Goal: Transaction & Acquisition: Book appointment/travel/reservation

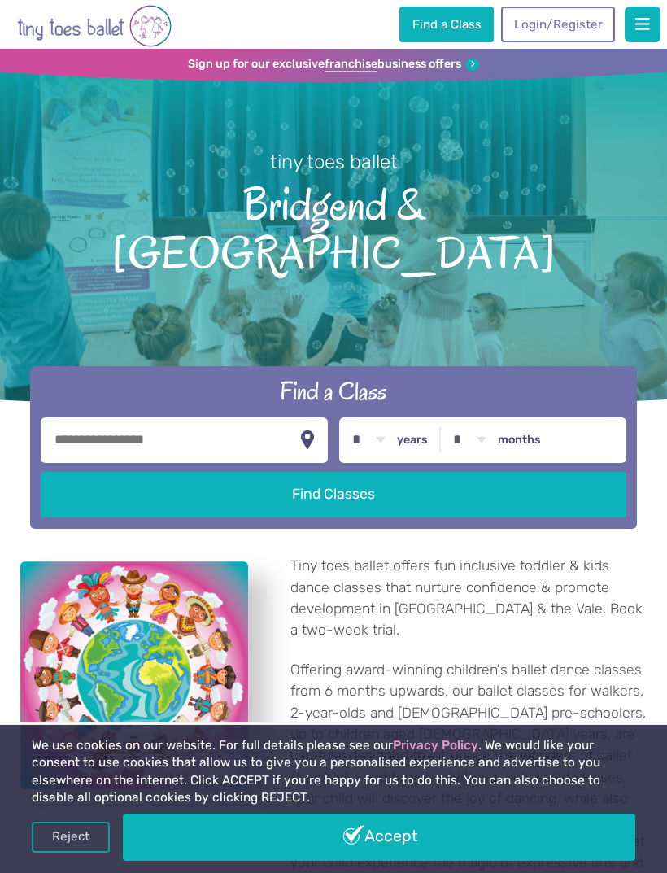
click at [551, 26] on link "Login/Register" at bounding box center [558, 25] width 114 height 36
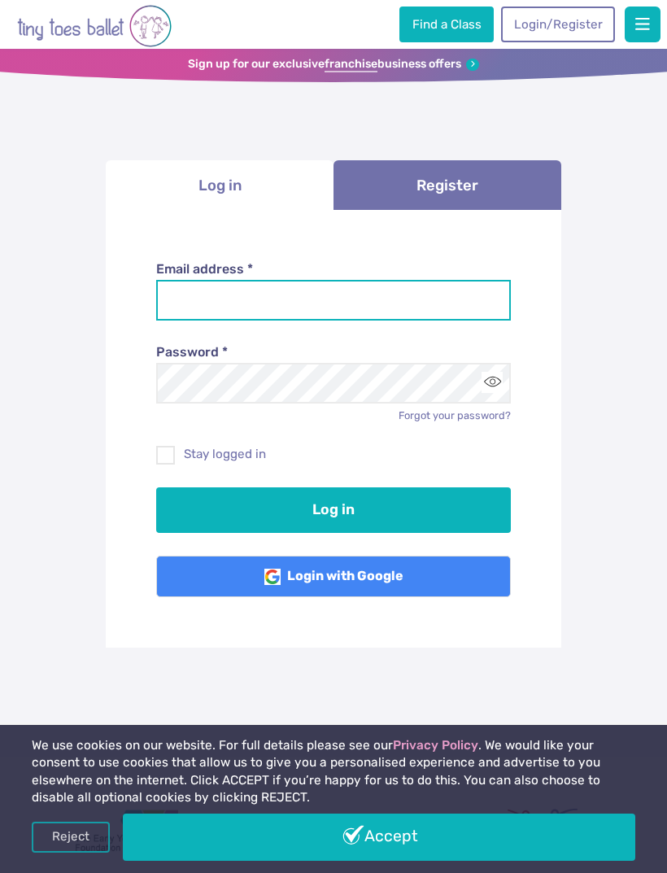
click at [175, 294] on input "Email address *" at bounding box center [333, 300] width 355 height 41
type input "**********"
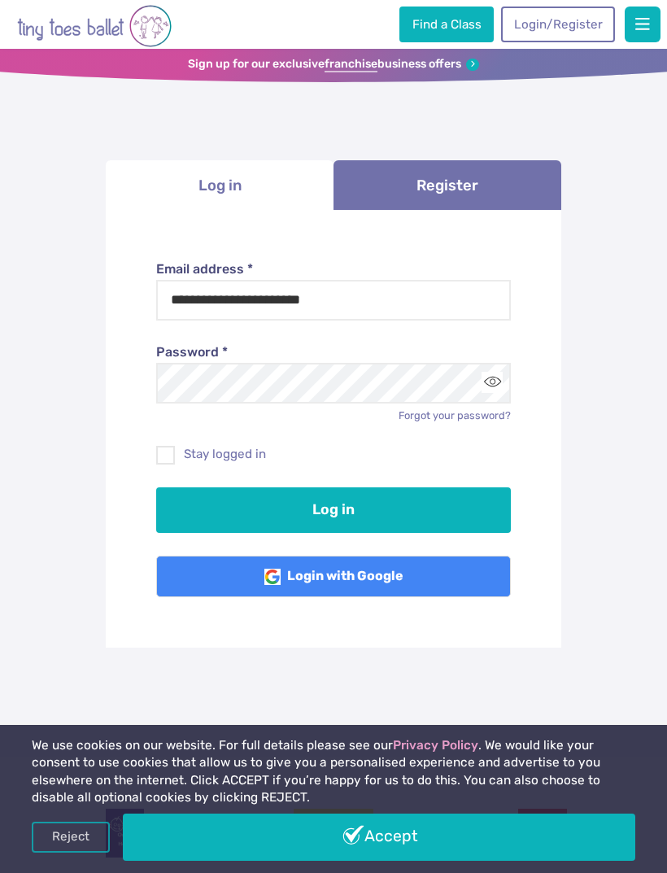
click at [225, 512] on button "Log in" at bounding box center [333, 510] width 355 height 46
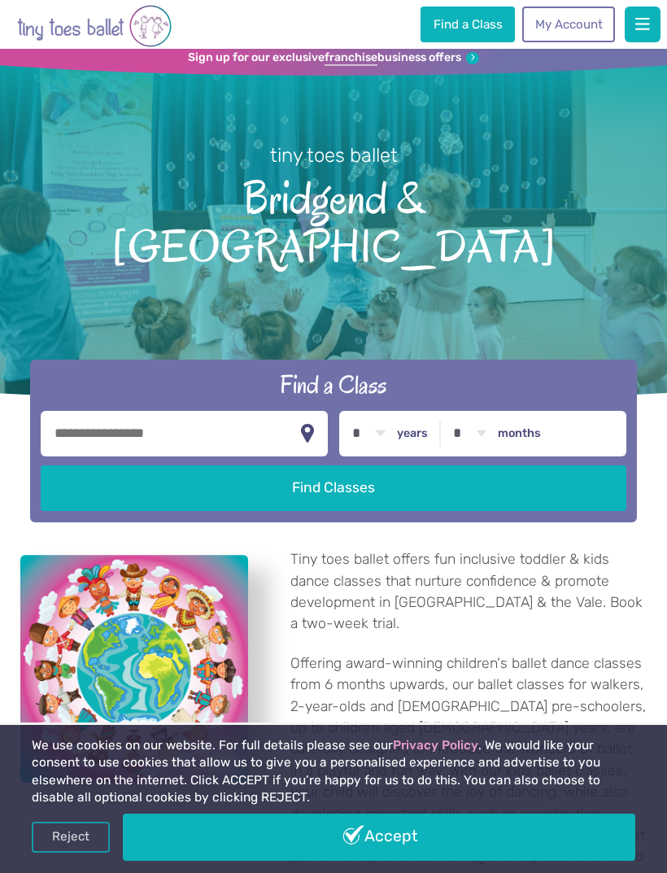
scroll to position [14, 0]
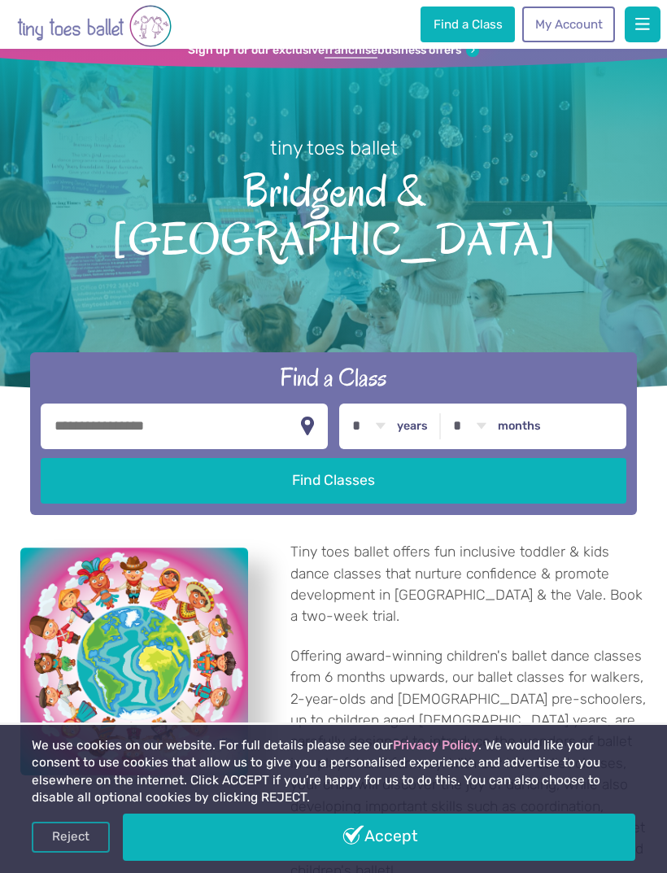
click at [566, 27] on link "My Account" at bounding box center [568, 25] width 93 height 36
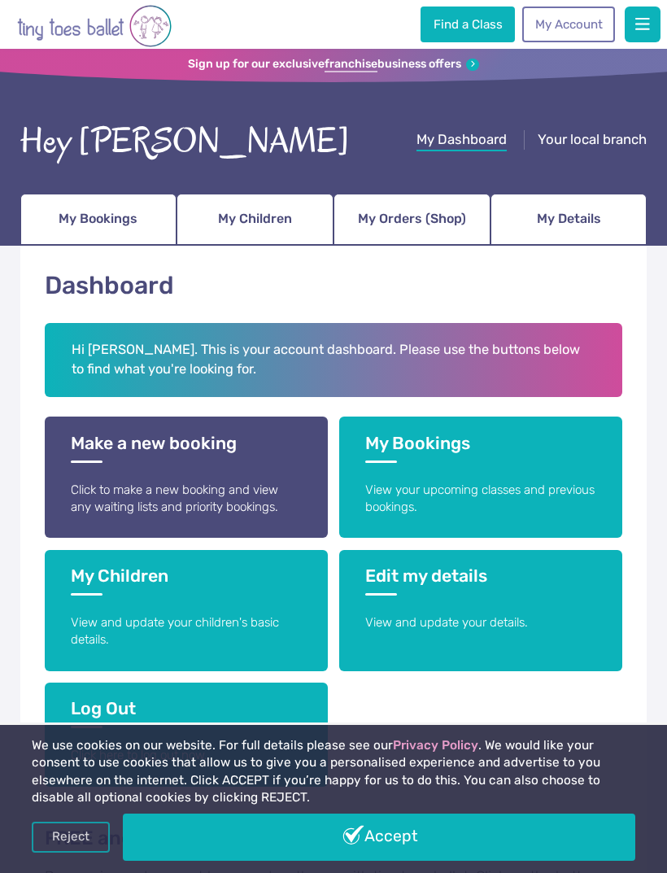
click at [453, 483] on p "View your upcoming classes and previous bookings." at bounding box center [480, 498] width 230 height 35
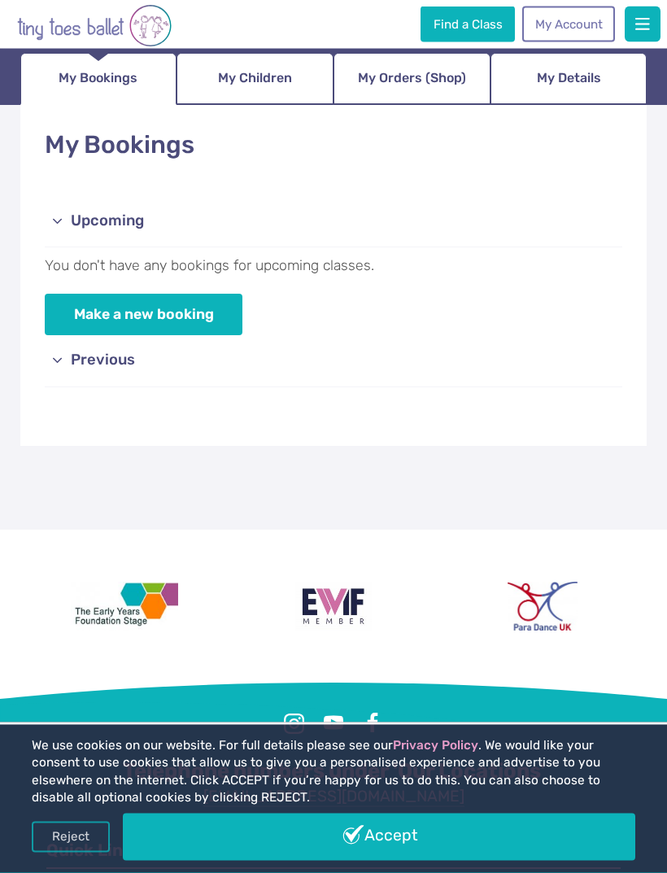
scroll to position [141, 0]
click at [121, 335] on link "Previous" at bounding box center [333, 361] width 577 height 52
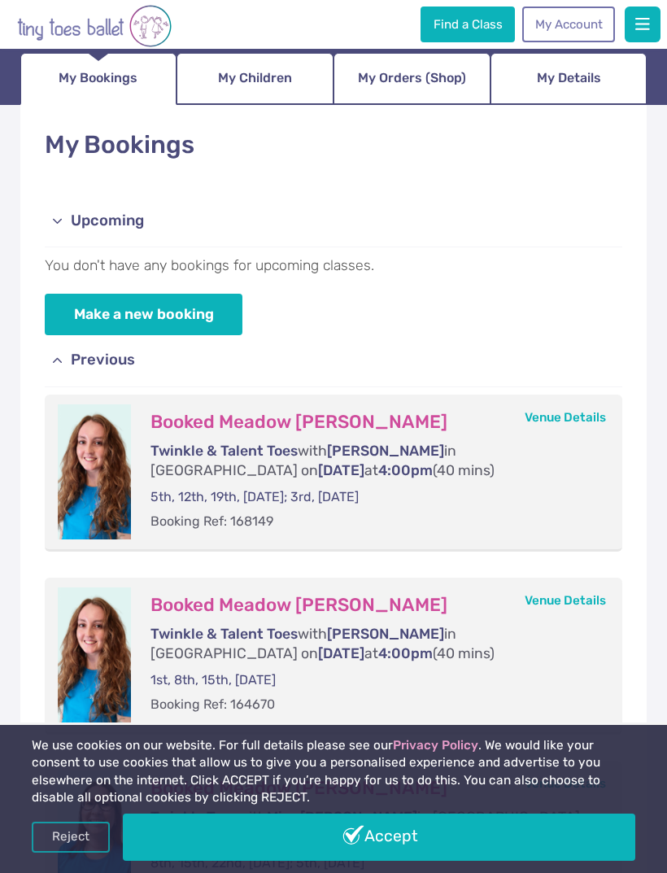
click at [208, 317] on link "Make a new booking" at bounding box center [144, 314] width 198 height 41
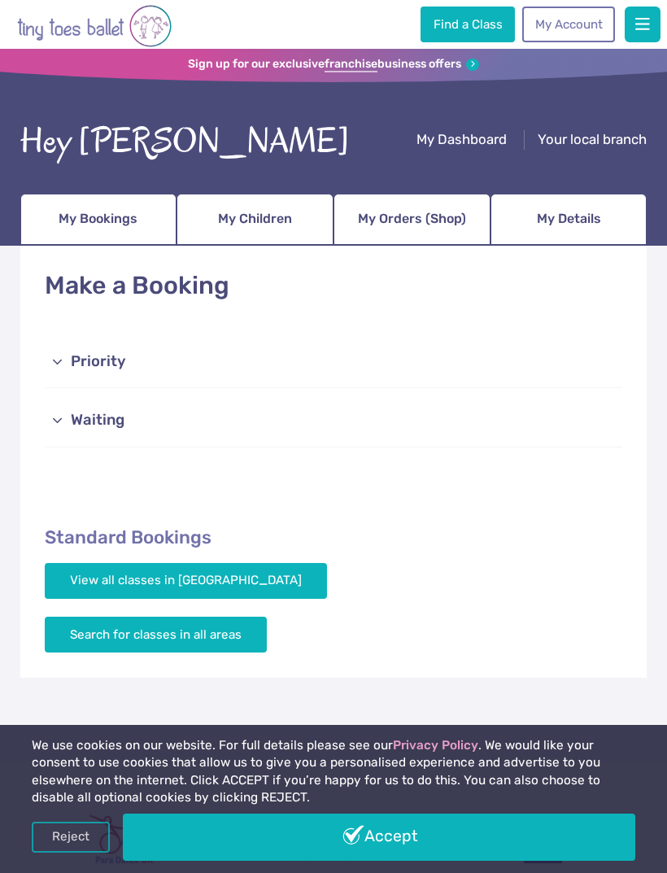
click at [122, 575] on link "View all classes in [GEOGRAPHIC_DATA]" at bounding box center [186, 581] width 282 height 36
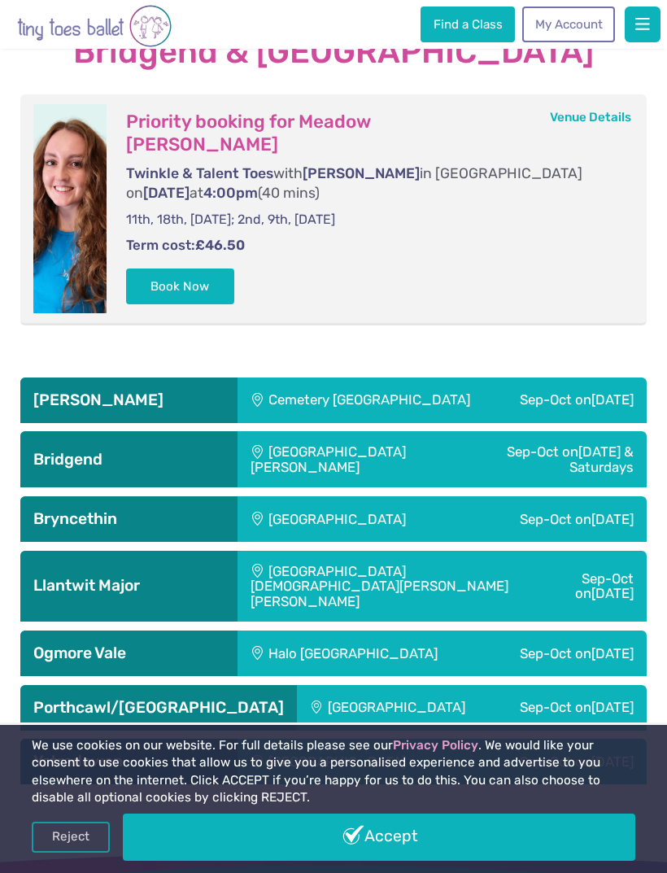
scroll to position [2477, 0]
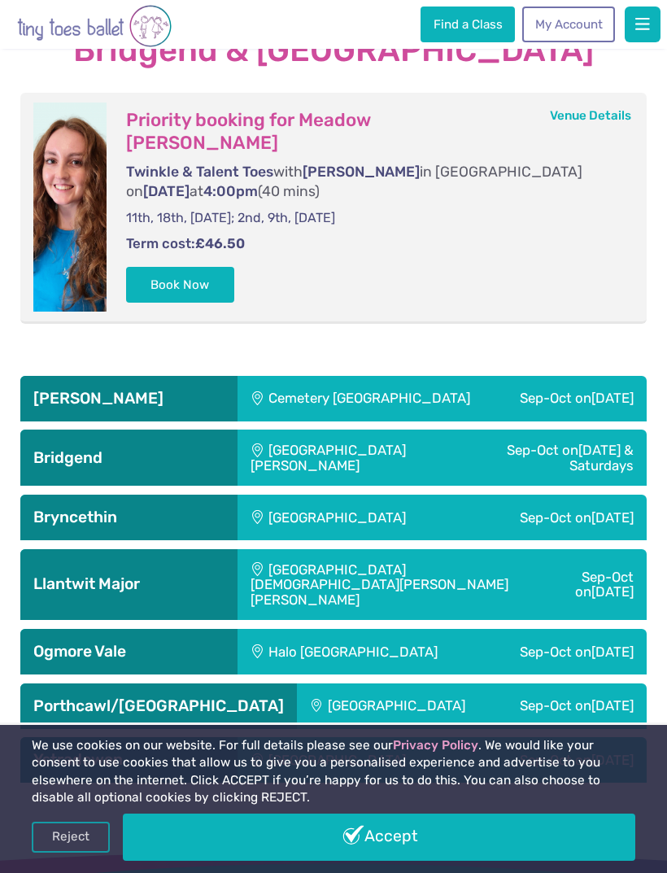
click at [102, 696] on h3 "Porthcawl/[GEOGRAPHIC_DATA]" at bounding box center [158, 706] width 251 height 20
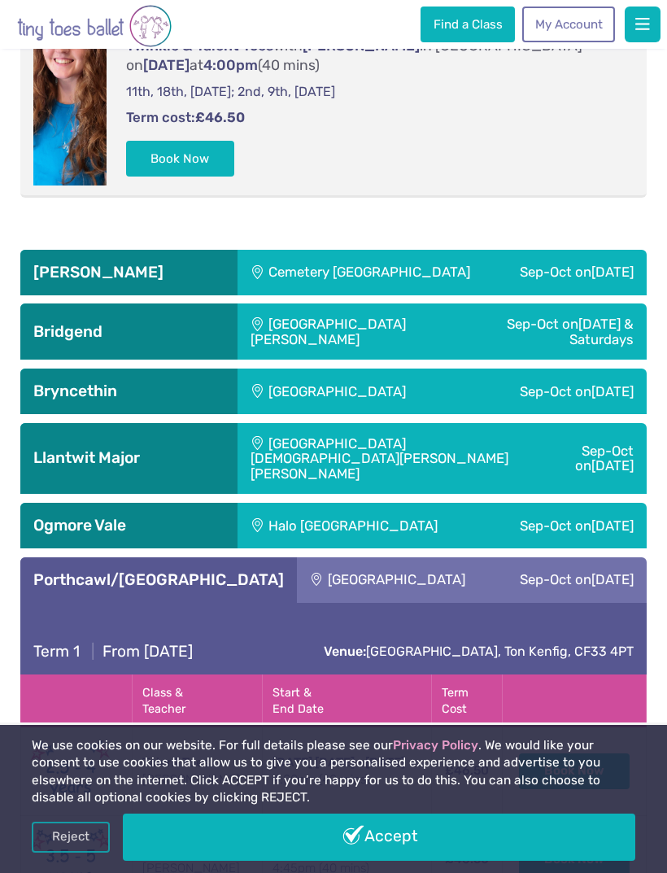
scroll to position [2595, 0]
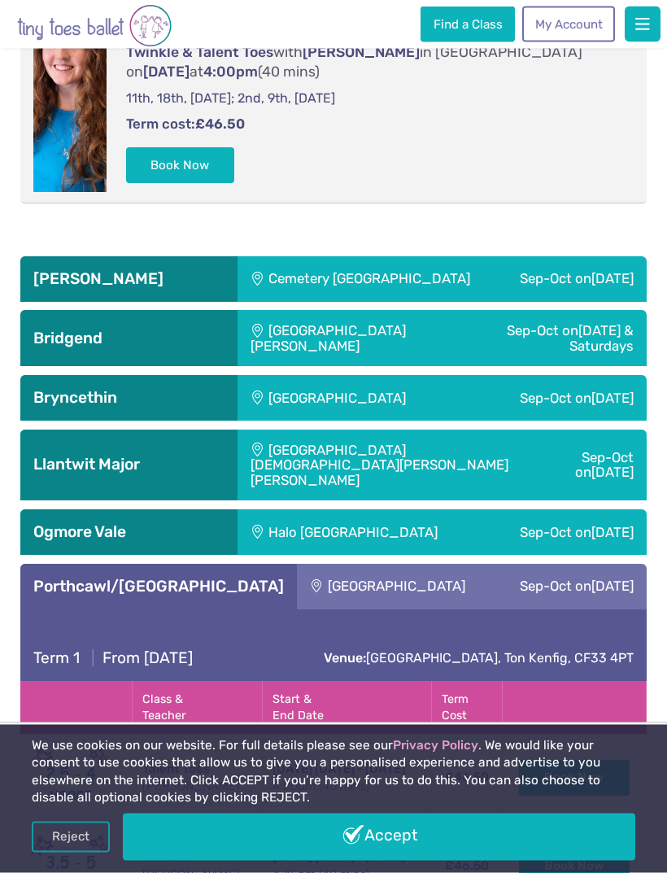
click at [45, 311] on div "Bridgend" at bounding box center [128, 339] width 217 height 56
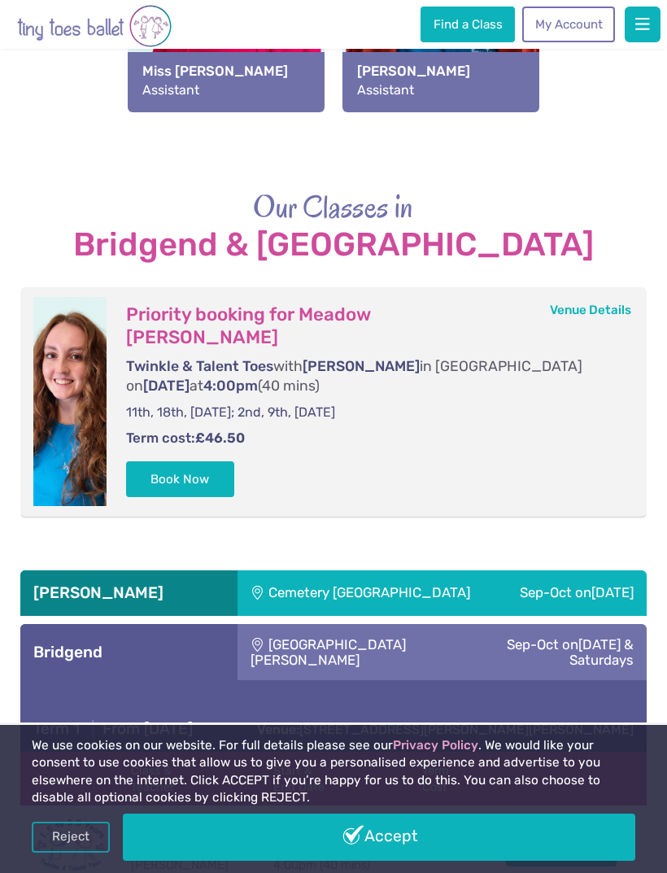
scroll to position [2281, 0]
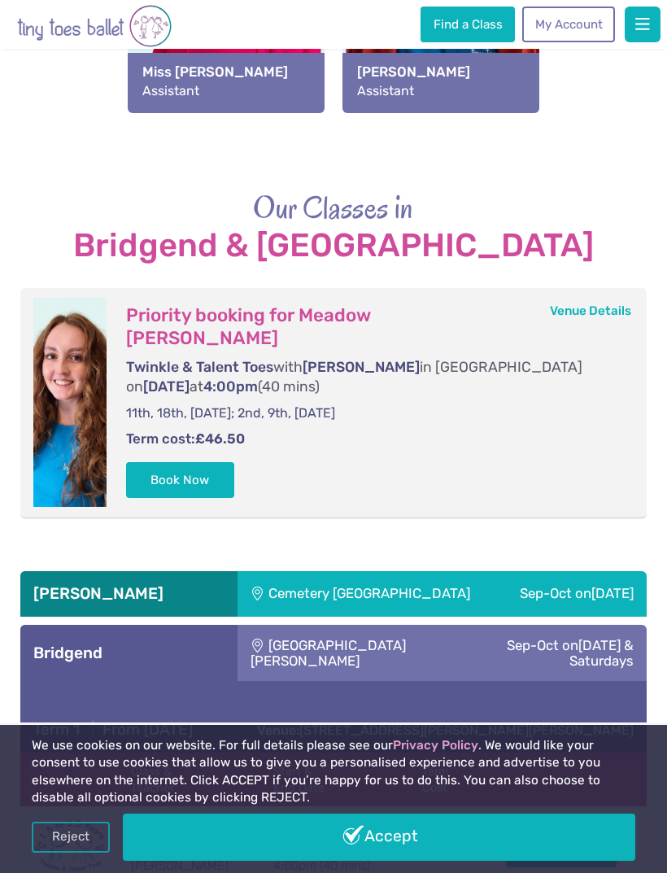
click at [107, 643] on h3 "Bridgend" at bounding box center [128, 653] width 191 height 20
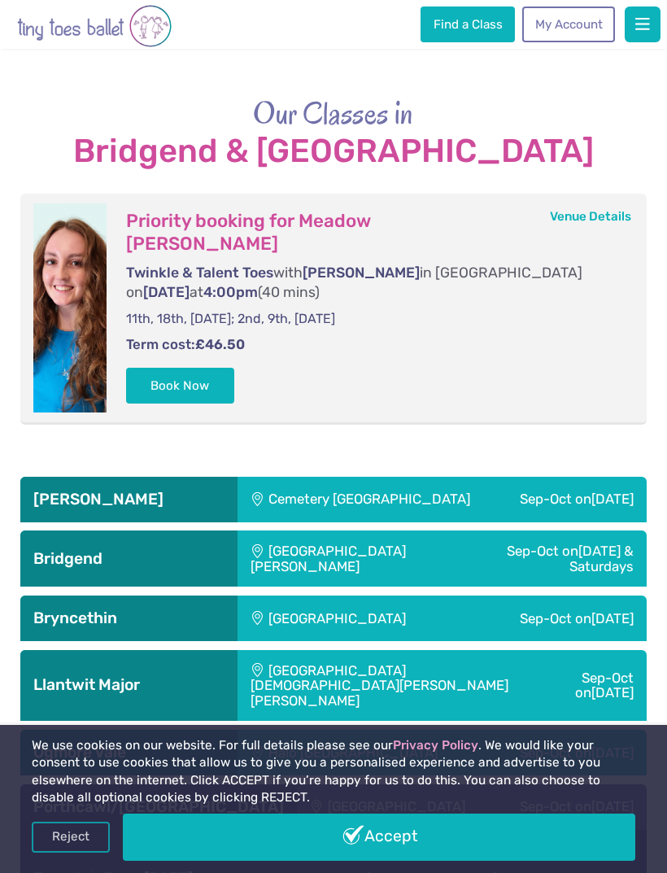
scroll to position [2377, 0]
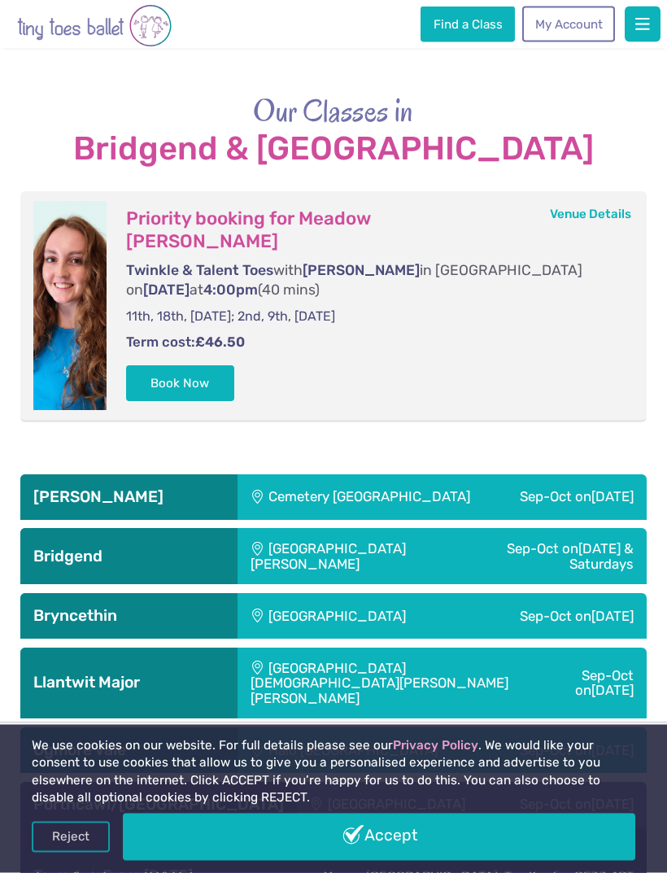
click at [107, 607] on h3 "Bryncethin" at bounding box center [128, 617] width 191 height 20
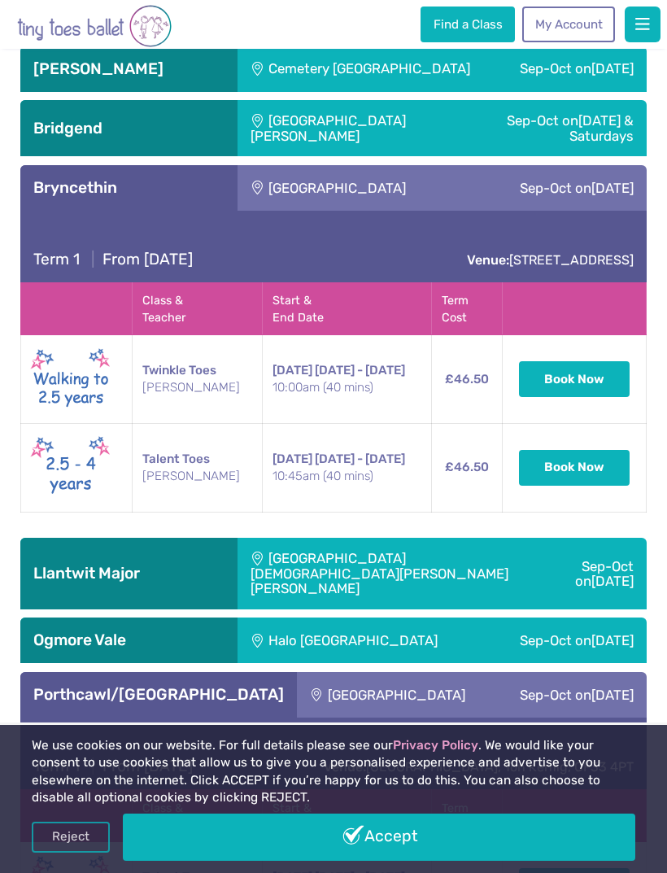
scroll to position [2804, 0]
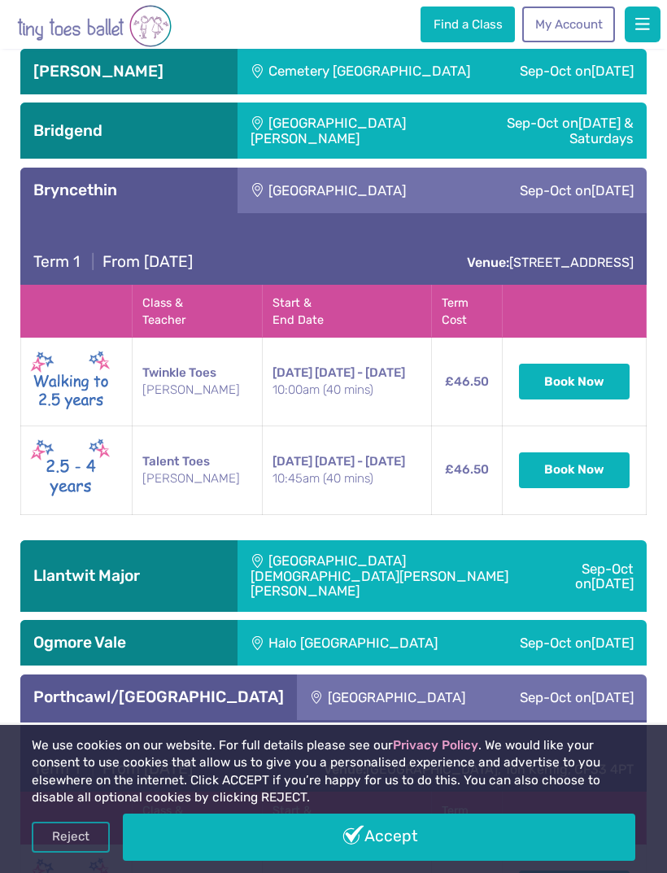
click at [571, 168] on div "Sep-Oct [DATE]" at bounding box center [557, 191] width 178 height 46
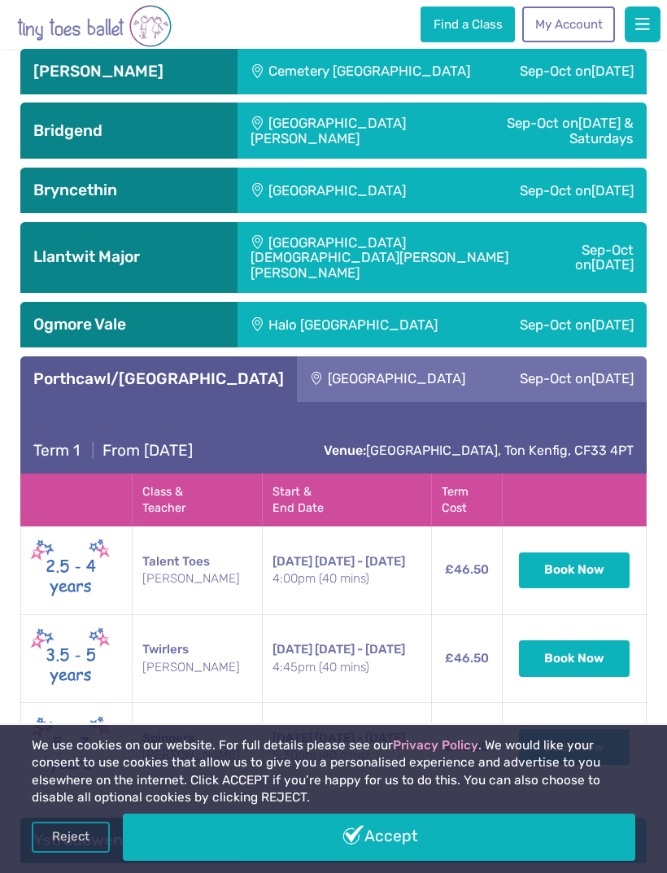
click at [573, 356] on div "Sep-Oct [DATE]" at bounding box center [571, 379] width 152 height 46
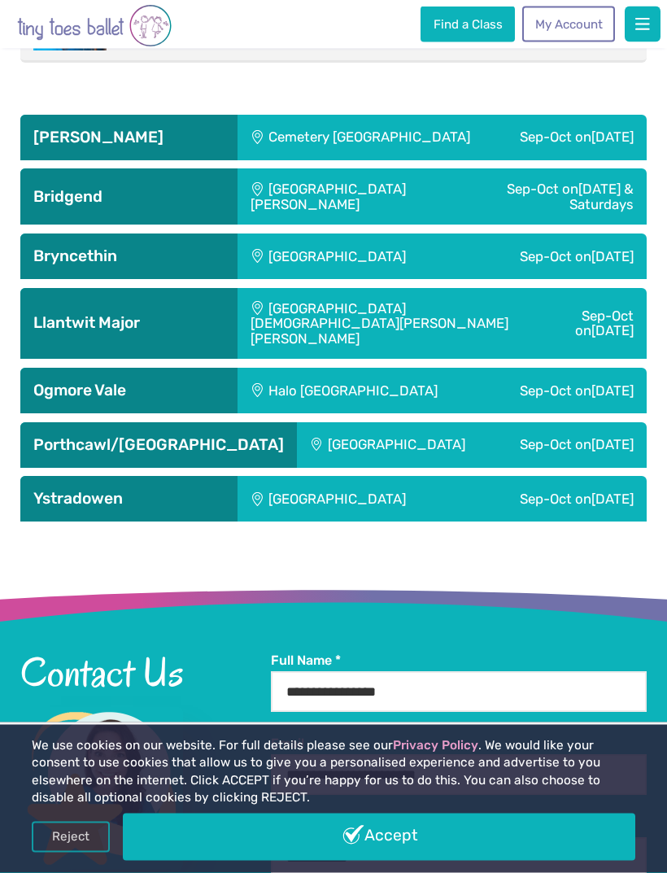
scroll to position [2736, 0]
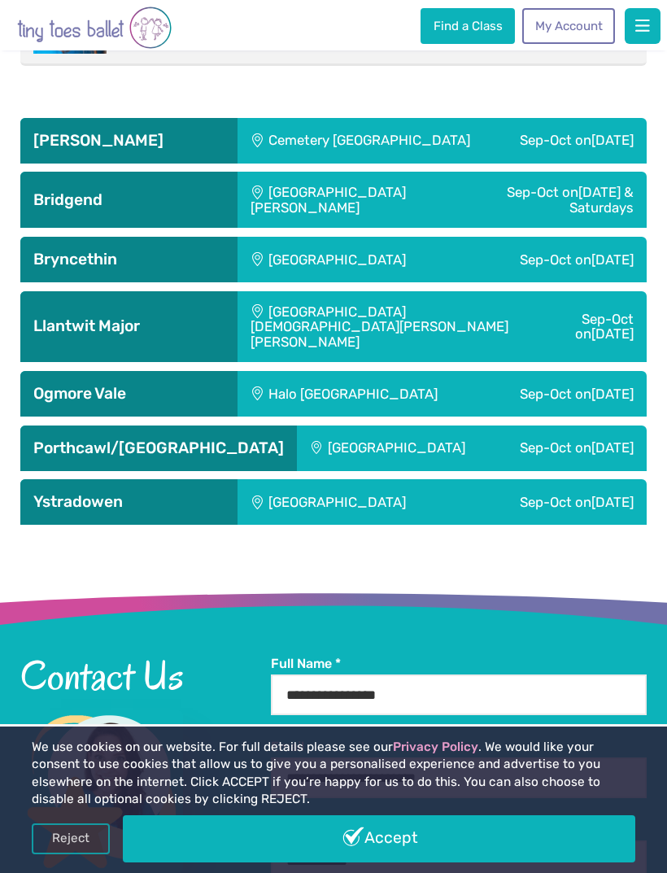
click at [216, 248] on h3 "Bryncethin" at bounding box center [128, 258] width 191 height 20
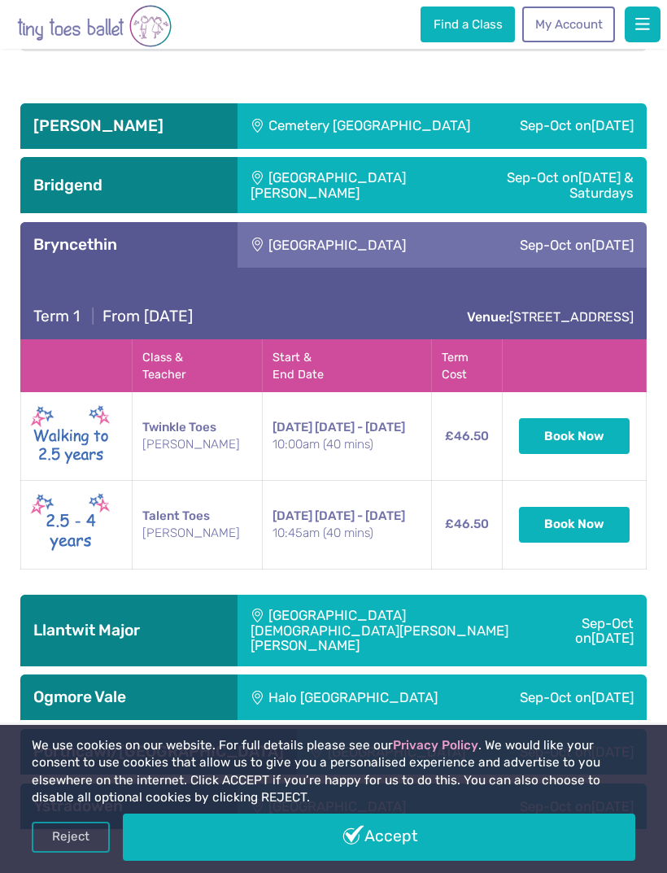
scroll to position [2750, 0]
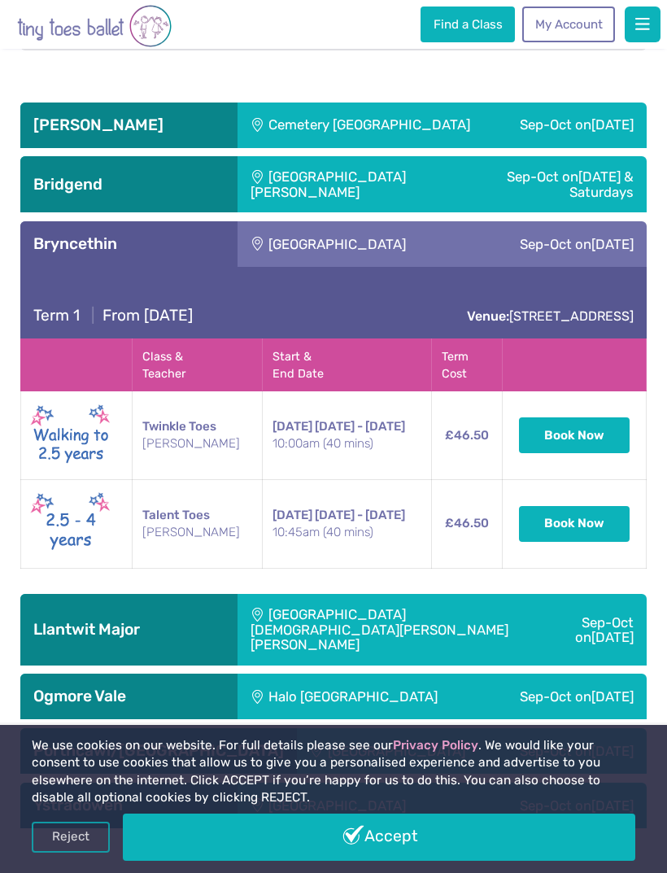
click at [587, 506] on button "Book Now" at bounding box center [574, 524] width 111 height 36
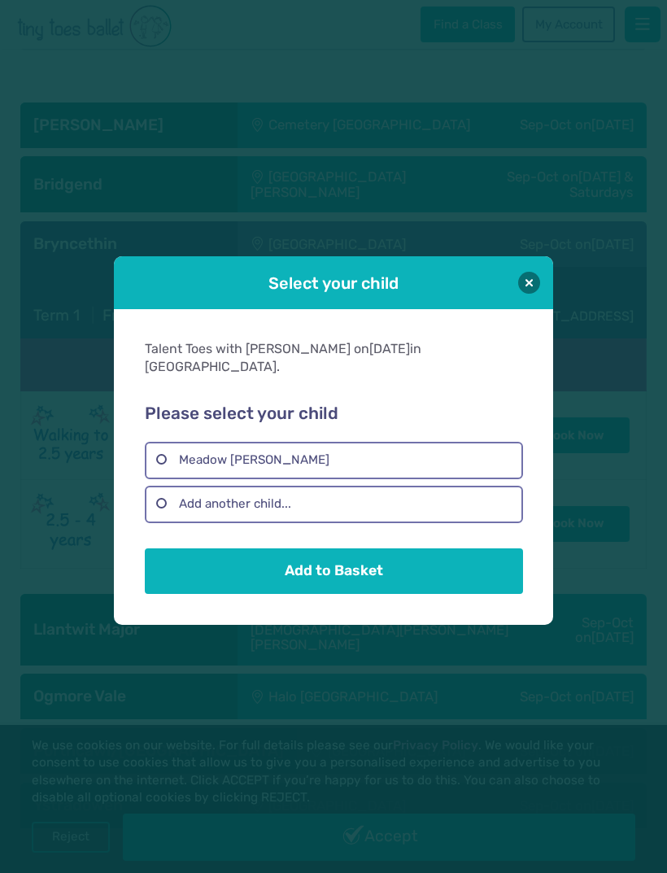
click at [346, 477] on label "Meadow [PERSON_NAME]" at bounding box center [333, 460] width 377 height 37
click at [355, 594] on button "Add to Basket" at bounding box center [333, 571] width 377 height 46
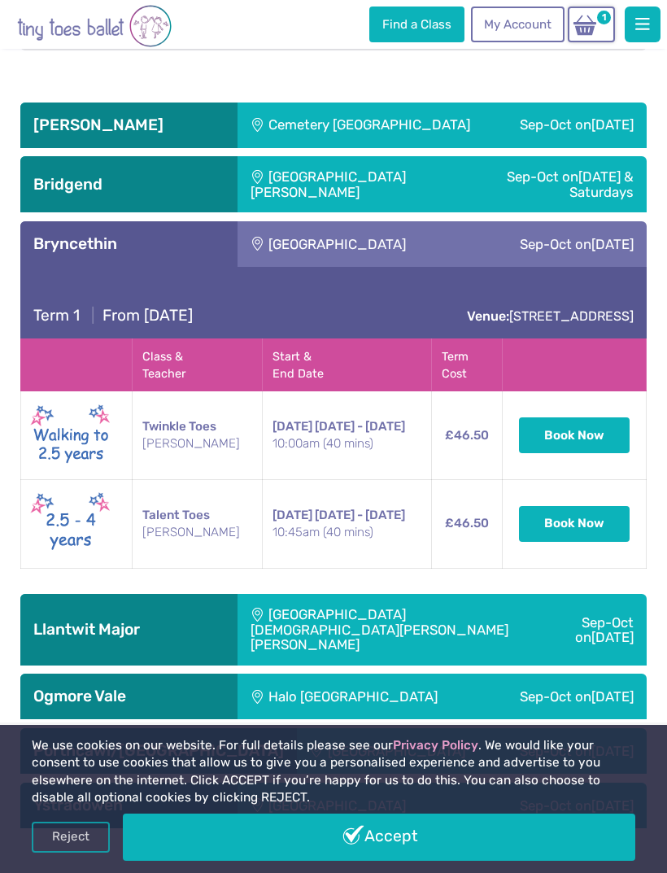
click at [590, 506] on button "Book Now" at bounding box center [574, 524] width 111 height 36
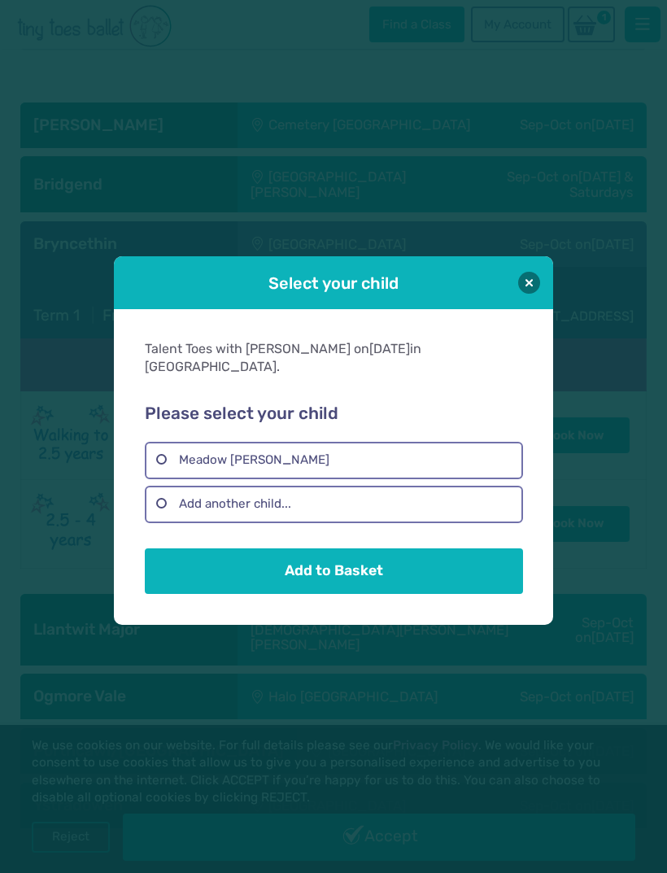
click at [172, 472] on label "Meadow [PERSON_NAME]" at bounding box center [333, 460] width 377 height 37
click at [203, 594] on button "Add to Basket" at bounding box center [333, 571] width 377 height 46
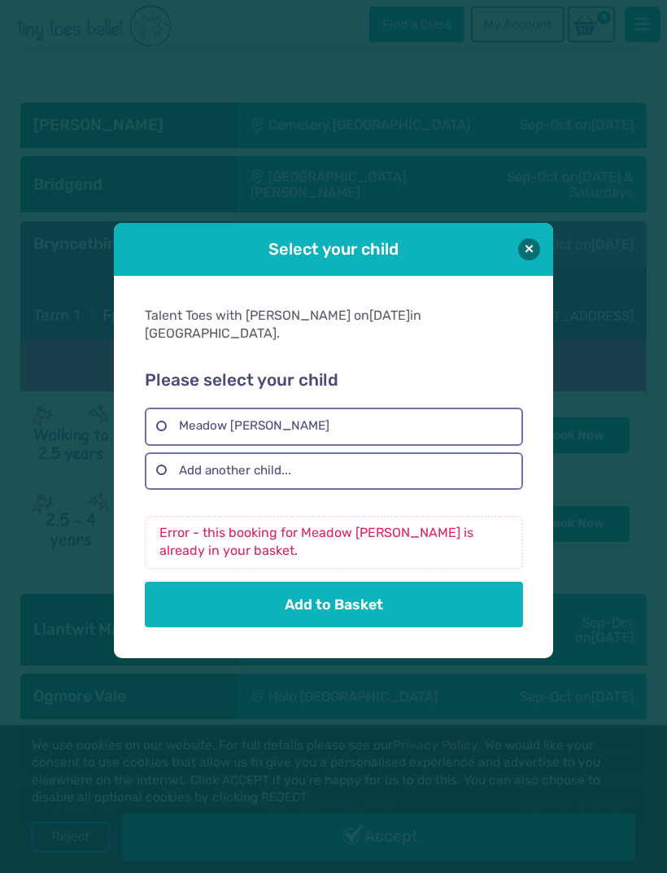
click at [524, 260] on button at bounding box center [529, 249] width 22 height 22
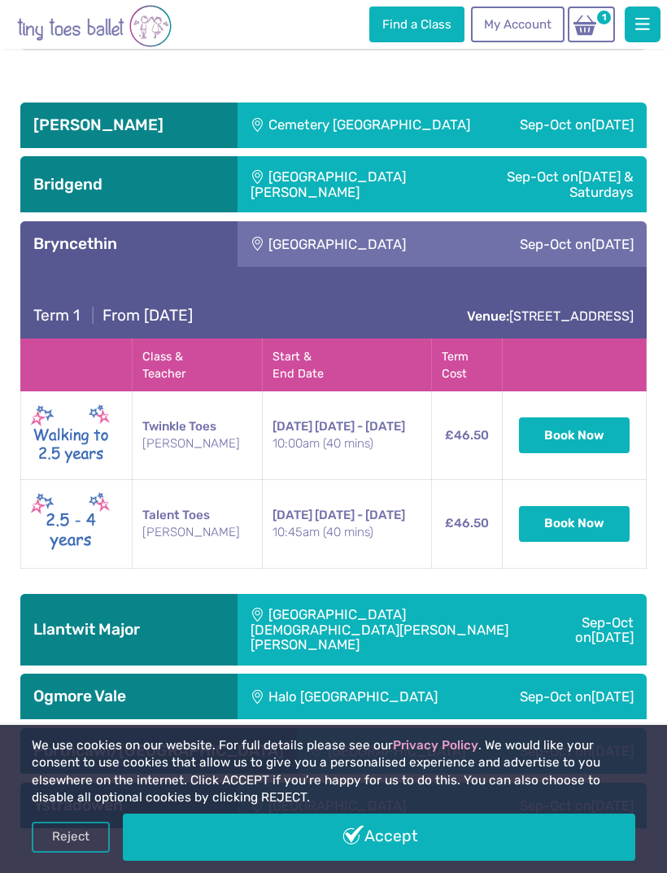
click at [595, 24] on img at bounding box center [584, 25] width 31 height 23
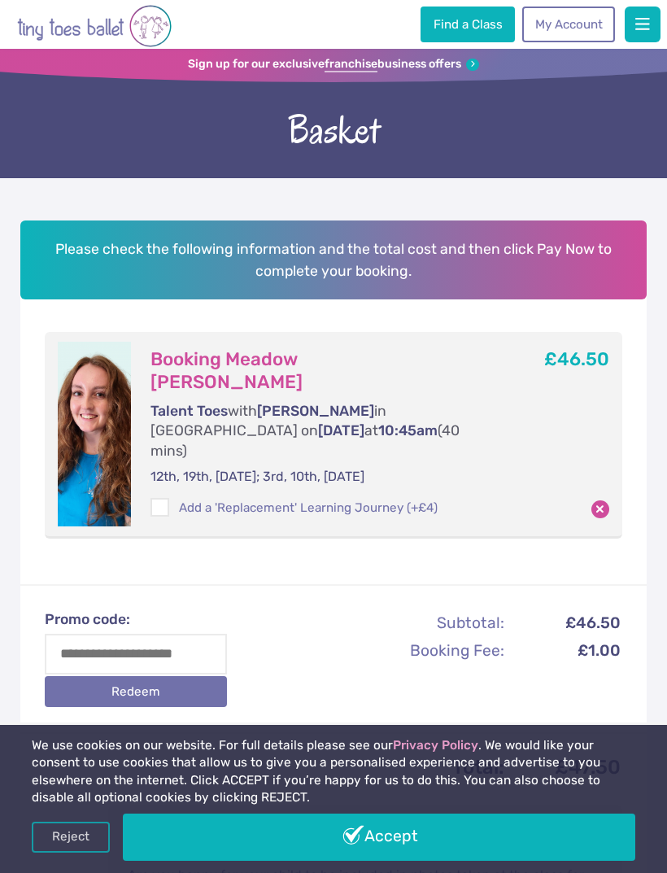
click at [643, 33] on span "button" at bounding box center [642, 24] width 15 height 16
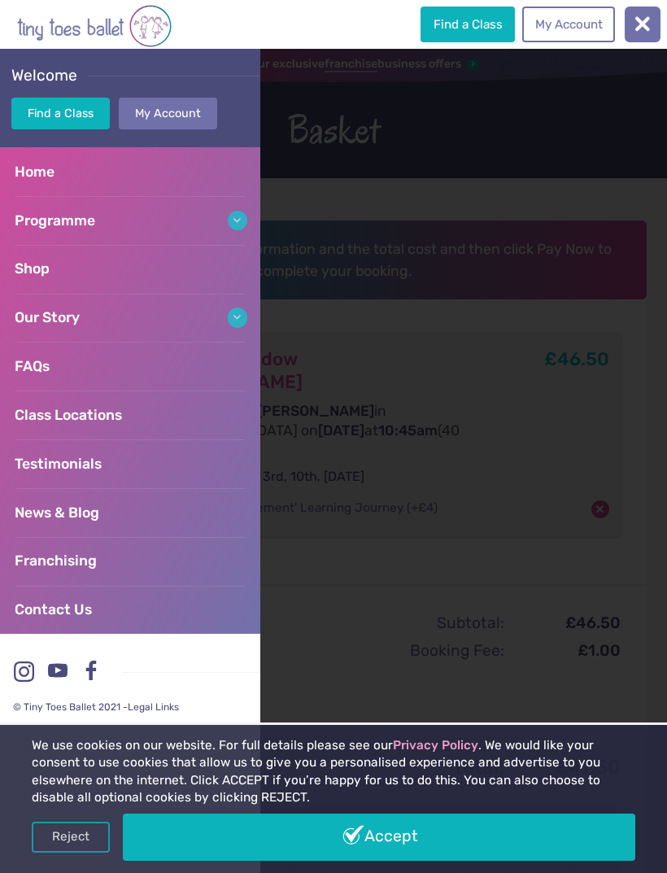
click at [381, 264] on div at bounding box center [333, 461] width 667 height 824
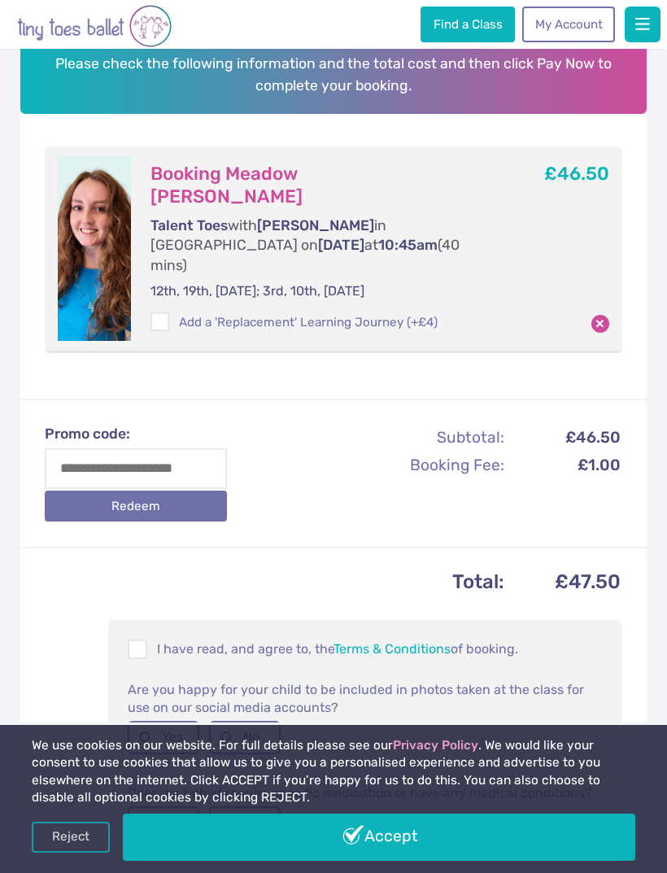
scroll to position [185, 0]
